Goal: Transaction & Acquisition: Purchase product/service

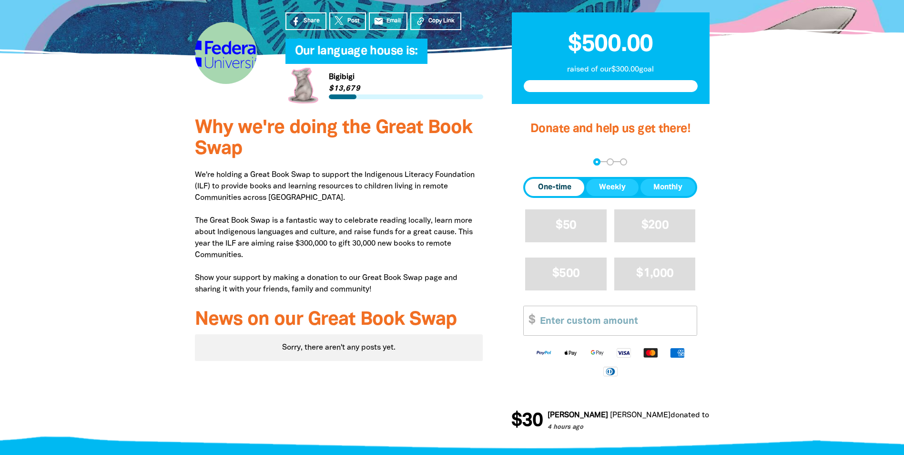
scroll to position [334, 0]
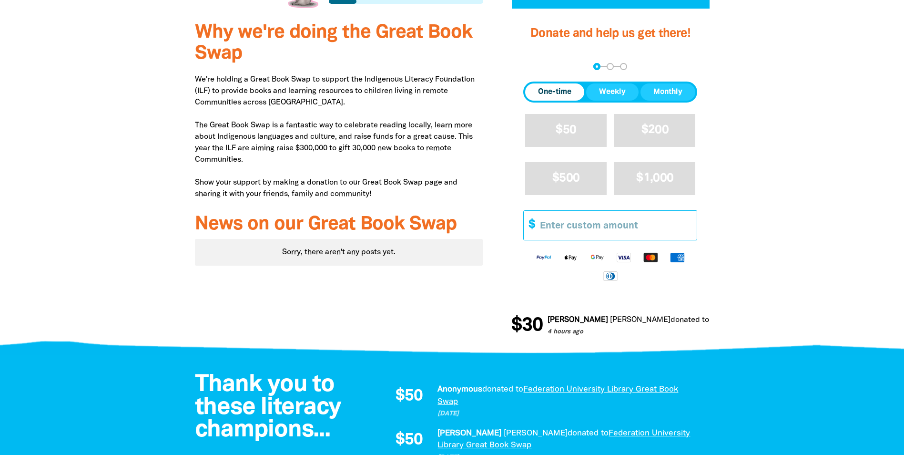
click at [597, 234] on input "Other Amount" at bounding box center [614, 225] width 163 height 29
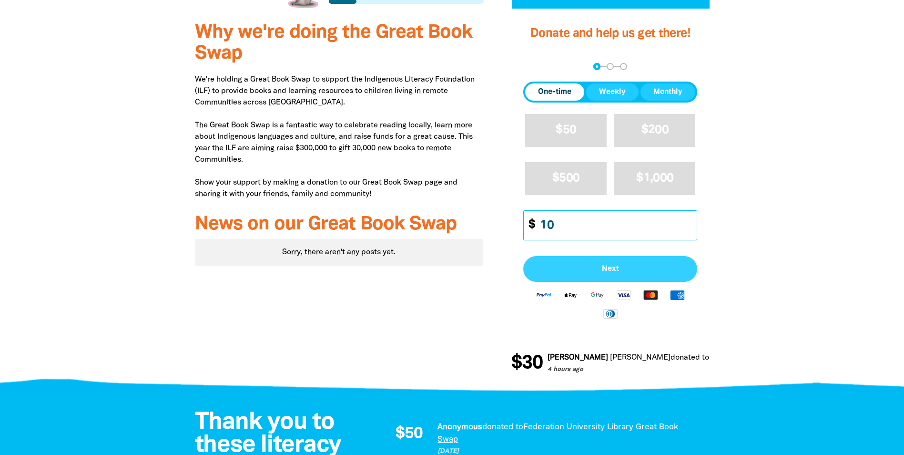
type input "10"
click at [642, 268] on span "Next" at bounding box center [610, 269] width 153 height 8
select select "AU"
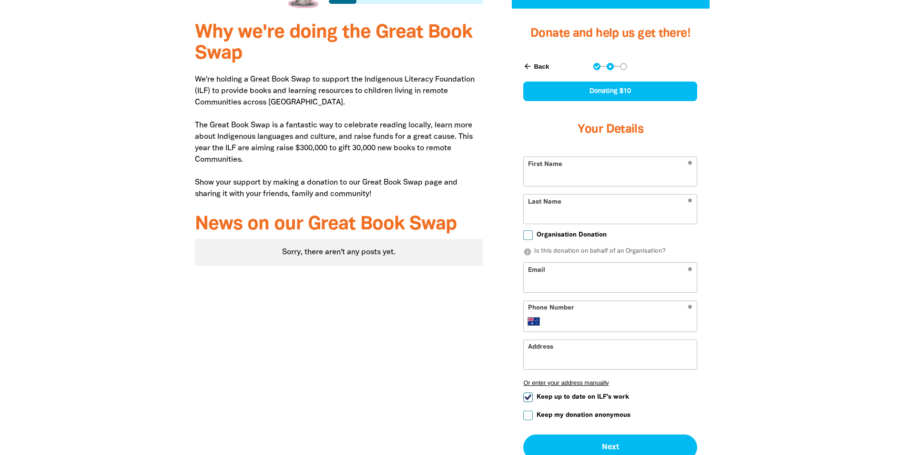
click at [586, 175] on input "First Name" at bounding box center [610, 171] width 173 height 29
type input "Azlan"
type input "[PERSON_NAME]"
click at [588, 273] on input "Email" at bounding box center [610, 277] width 173 height 29
type input "[EMAIL_ADDRESS][PERSON_NAME][DOMAIN_NAME]"
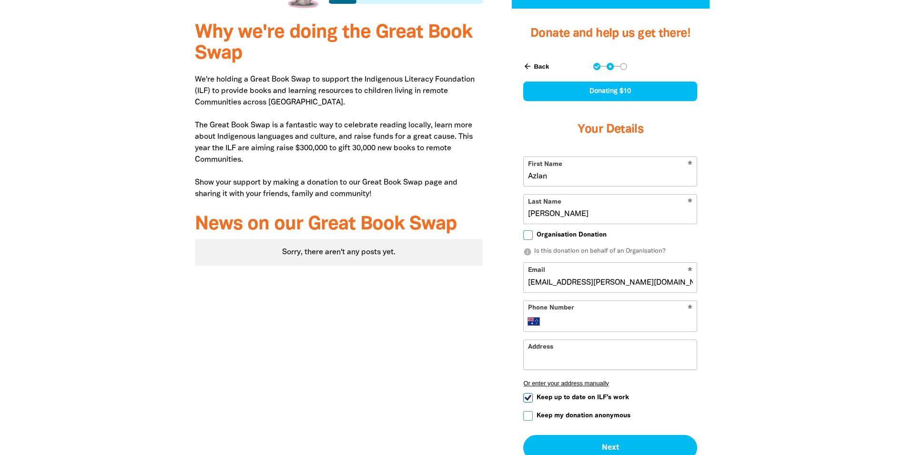
type input "[PHONE_NUMBER]"
type input "[GEOGRAPHIC_DATA]"
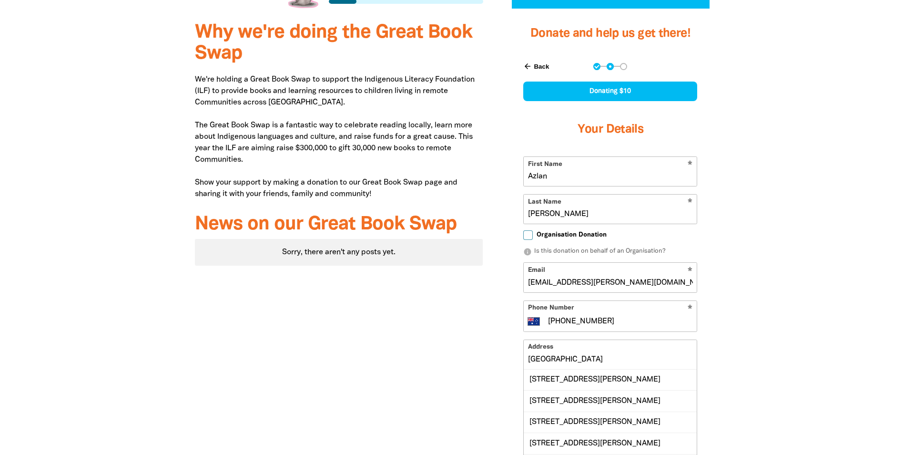
click at [651, 357] on input "[GEOGRAPHIC_DATA]" at bounding box center [610, 354] width 173 height 29
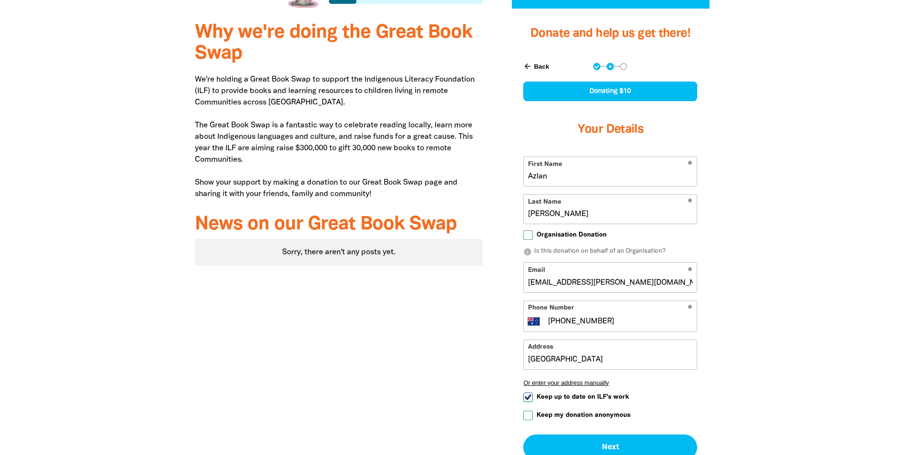
click at [773, 353] on div at bounding box center [452, 267] width 904 height 509
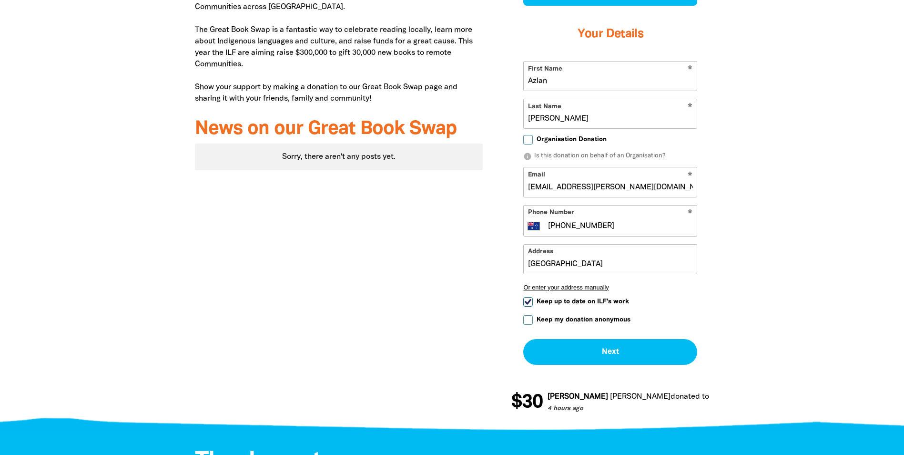
scroll to position [477, 0]
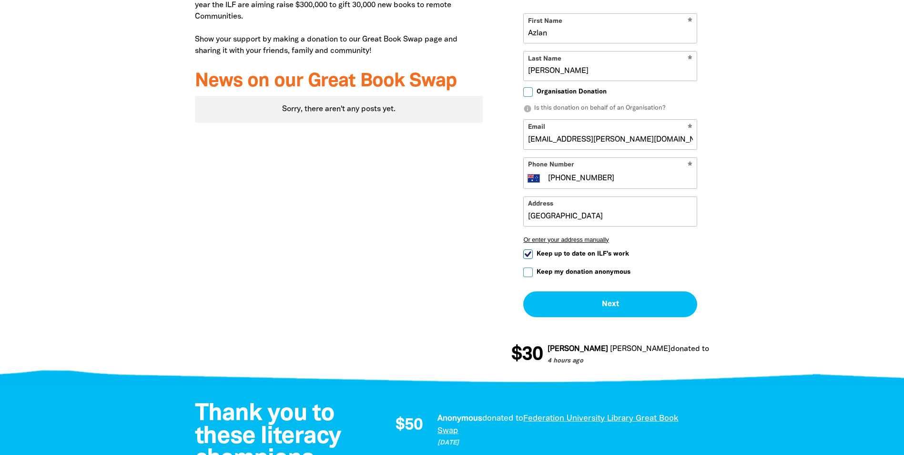
click at [530, 254] on input "Keep up to date on ILF's work" at bounding box center [528, 254] width 10 height 10
checkbox input "false"
click at [530, 271] on input "Keep my donation anonymous" at bounding box center [528, 272] width 10 height 10
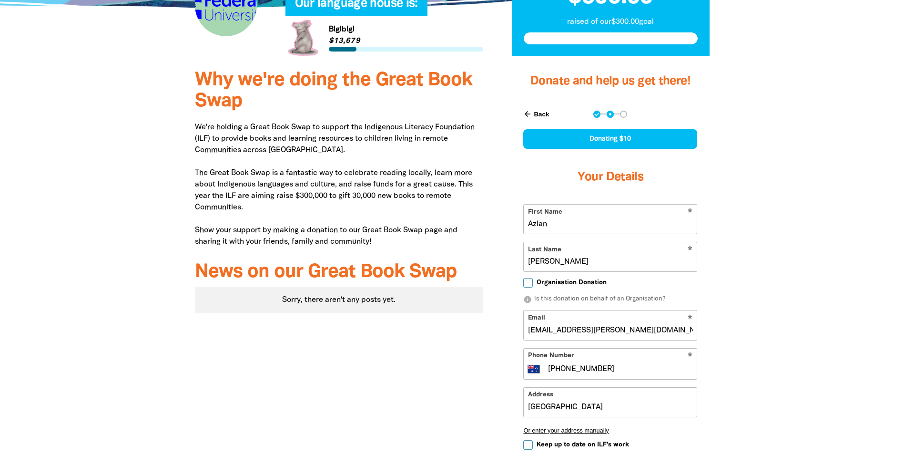
scroll to position [381, 0]
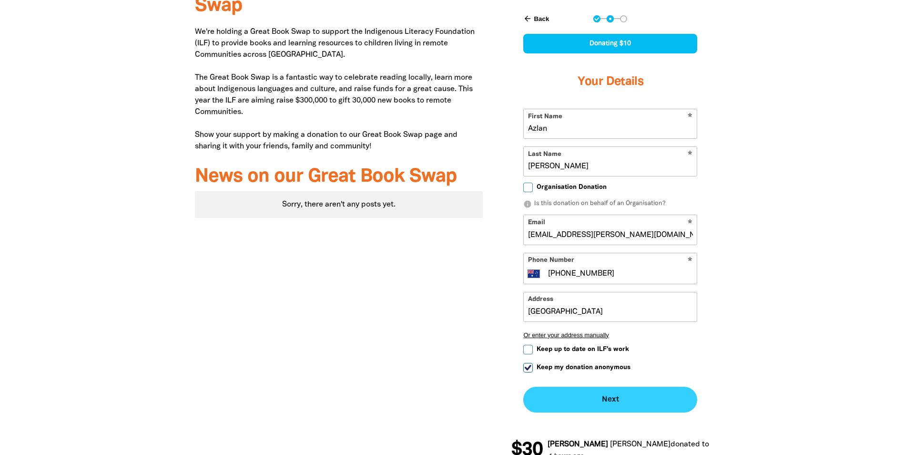
click at [626, 397] on button "Next chevron_right" at bounding box center [610, 400] width 174 height 26
checkbox input "false"
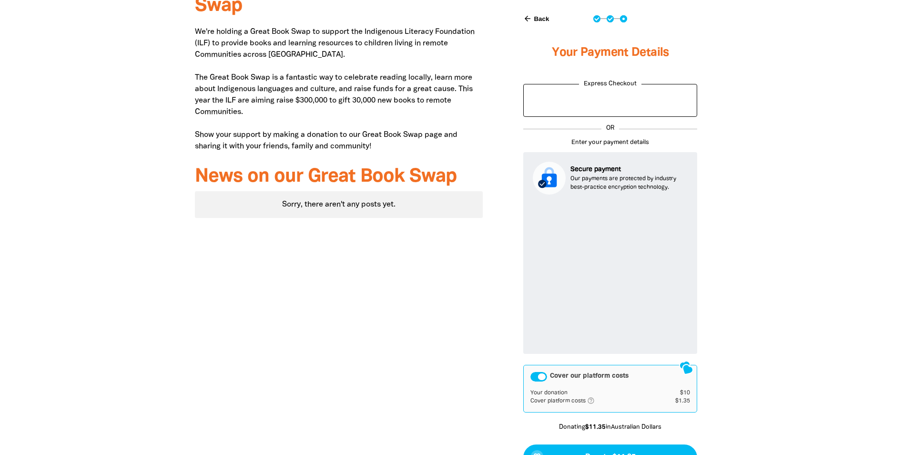
scroll to position [524, 0]
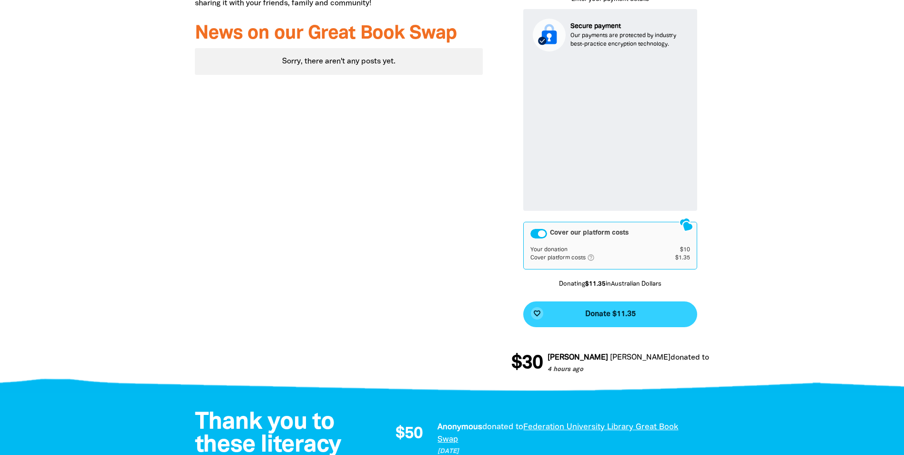
click at [661, 320] on button "favorite_border Donate $11.35" at bounding box center [610, 314] width 174 height 26
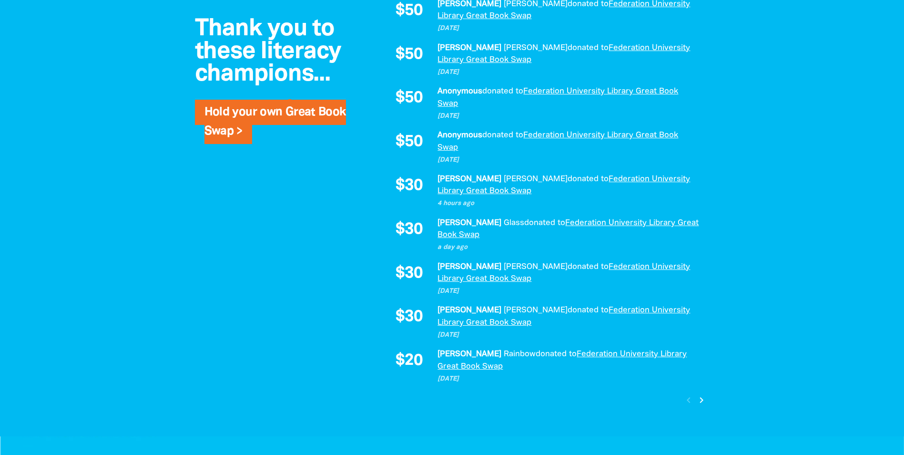
scroll to position [1038, 0]
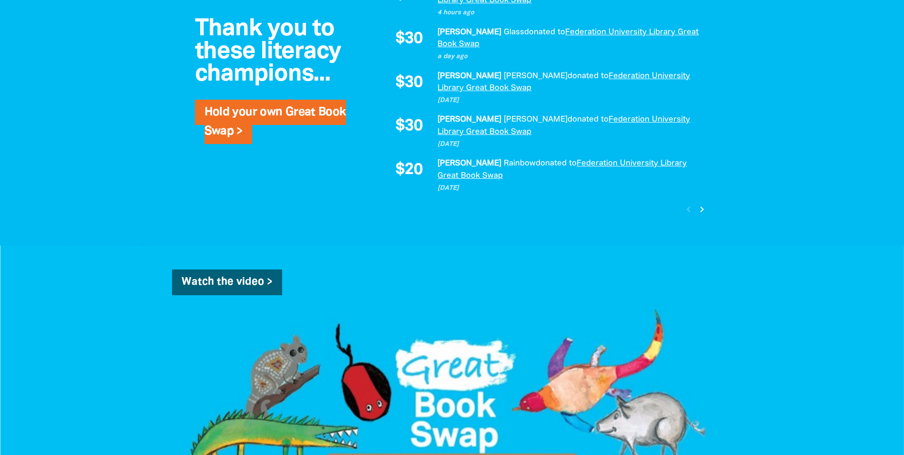
click at [701, 204] on icon "chevron_right" at bounding box center [701, 209] width 11 height 11
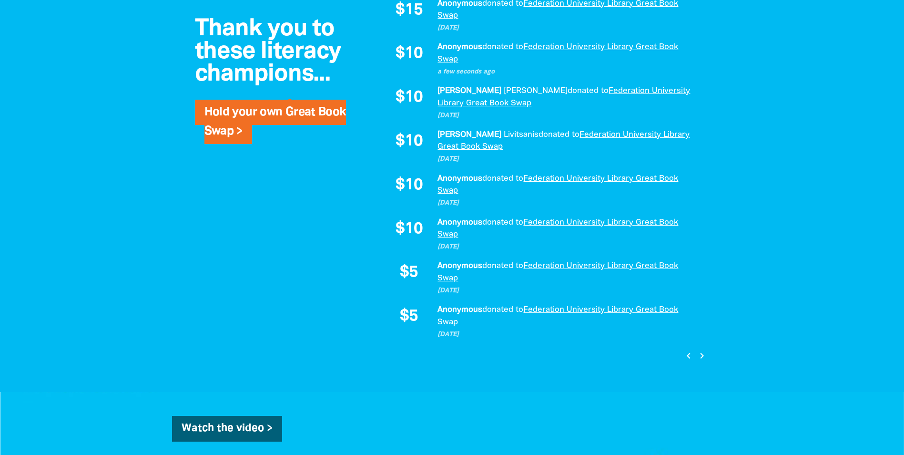
scroll to position [939, 0]
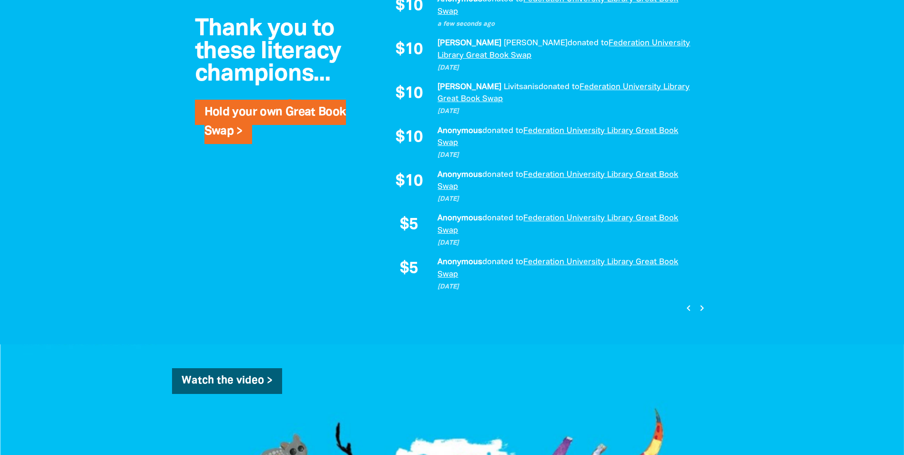
click at [701, 308] on icon "chevron_right" at bounding box center [701, 307] width 11 height 11
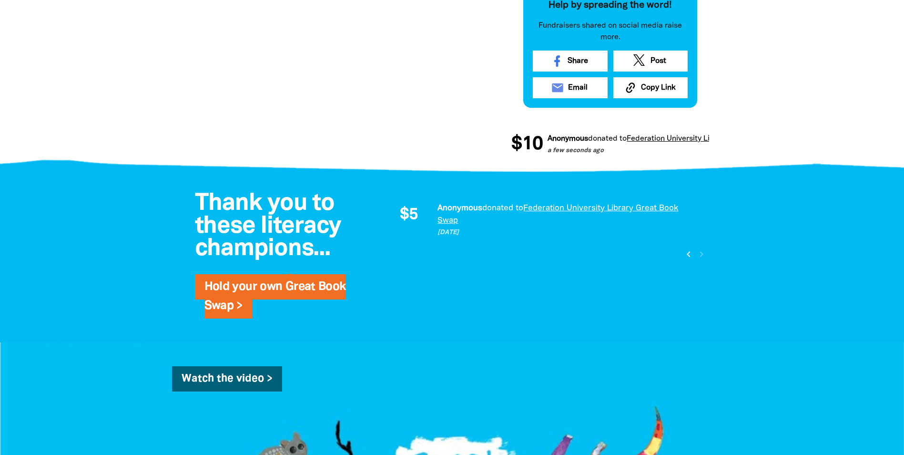
scroll to position [647, 0]
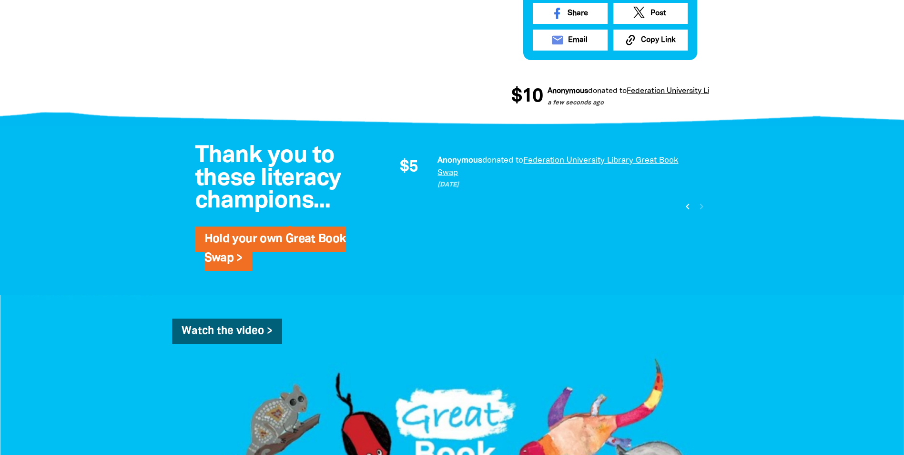
click at [687, 206] on icon "chevron_left" at bounding box center [687, 206] width 11 height 11
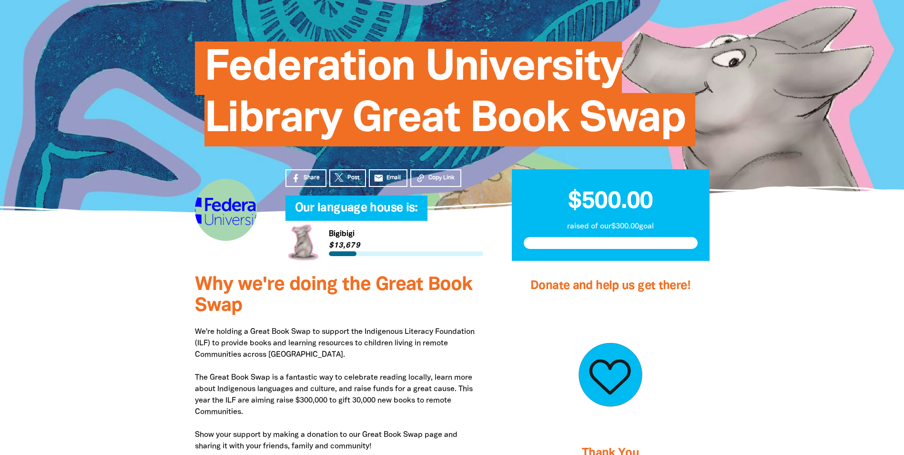
scroll to position [0, 0]
